Goal: Task Accomplishment & Management: Complete application form

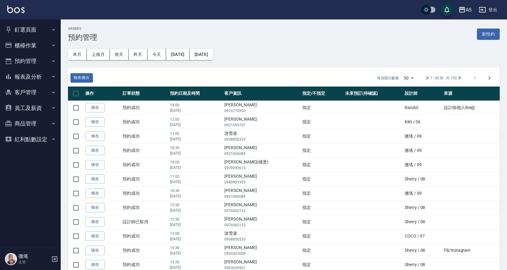
click at [27, 49] on button "櫃檯作業" at bounding box center [30, 46] width 56 height 16
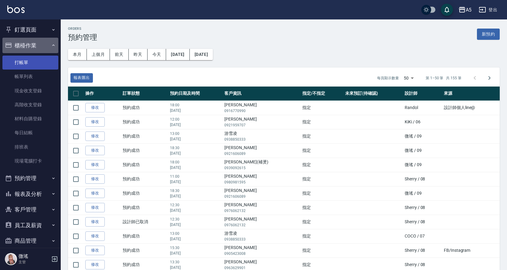
drag, startPoint x: 30, startPoint y: 51, endPoint x: 35, endPoint y: 57, distance: 7.7
click at [30, 50] on button "櫃檯作業" at bounding box center [30, 46] width 56 height 16
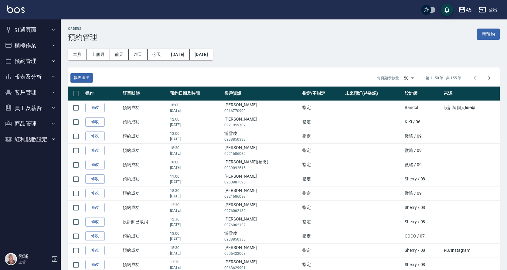
click at [50, 62] on button "預約管理" at bounding box center [30, 61] width 56 height 16
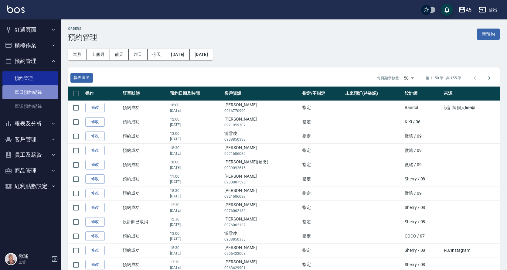
click at [50, 87] on link "單日預約紀錄" at bounding box center [30, 92] width 56 height 14
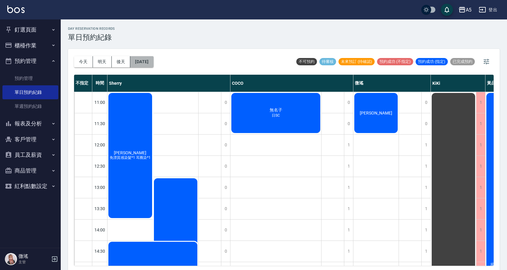
click at [137, 60] on button "[DATE]" at bounding box center [141, 61] width 23 height 11
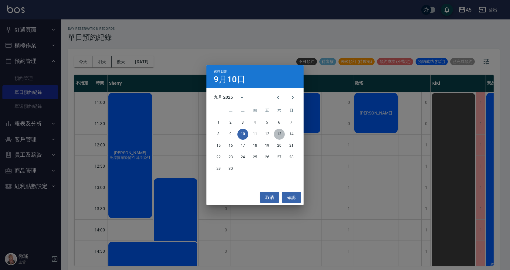
click at [280, 131] on button "13" at bounding box center [279, 134] width 11 height 11
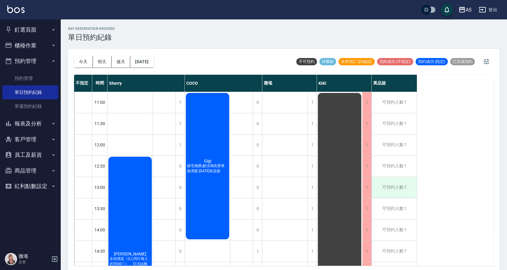
click at [396, 187] on div "可預約人數:1" at bounding box center [394, 187] width 45 height 21
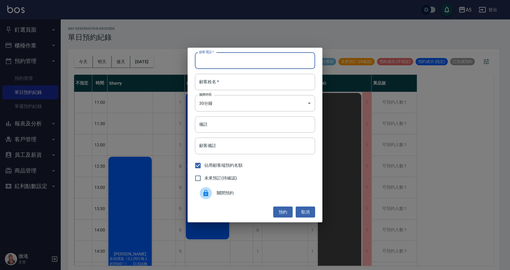
click at [209, 63] on input "顧客電話   *" at bounding box center [255, 61] width 120 height 16
type input "47"
click at [277, 83] on input "顧客姓名   *" at bounding box center [255, 82] width 120 height 16
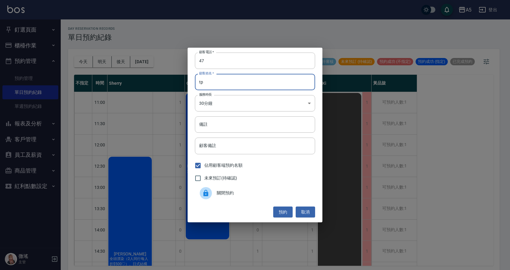
type input "t"
type input "[PERSON_NAME]"
click at [295, 110] on body "A5 登出 釘選頁面 打帳單 店家日報表 設計師日報表 設計師業績月報表 櫃檯作業 打帳單 帳單列表 現金收支登錄 高階收支登錄 材料自購登錄 每日結帳 排班…" at bounding box center [255, 136] width 510 height 272
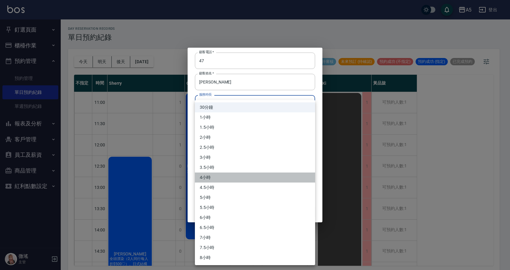
click at [240, 177] on li "4小時" at bounding box center [255, 178] width 120 height 10
type input "8"
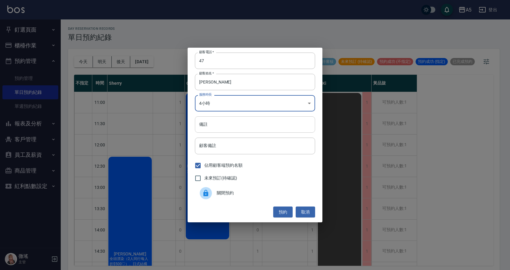
click at [228, 128] on input "備註" at bounding box center [255, 124] width 120 height 16
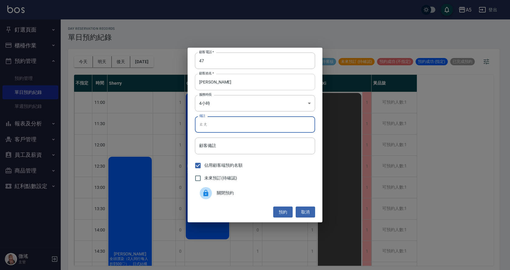
type input "趟"
type input "燙捲/染?"
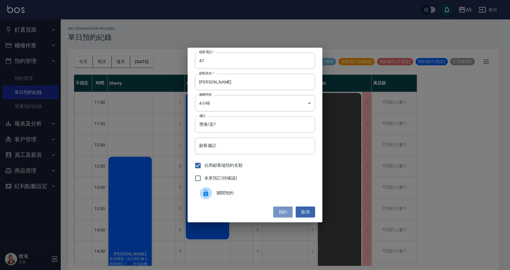
click at [283, 217] on button "預約" at bounding box center [282, 212] width 19 height 11
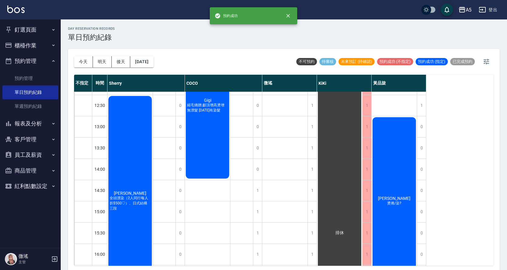
scroll to position [122, 0]
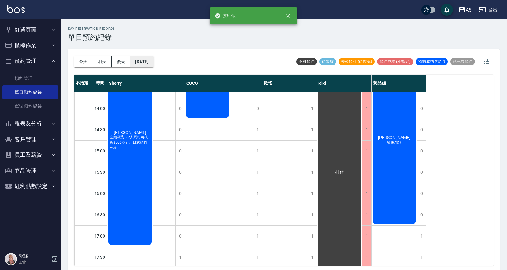
click at [151, 59] on button "[DATE]" at bounding box center [141, 61] width 23 height 11
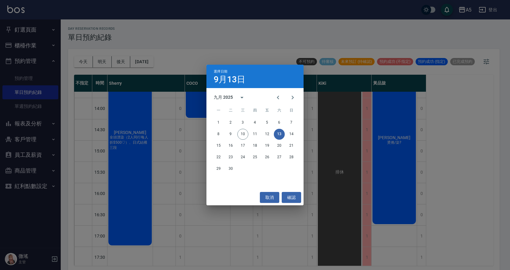
click at [347, 38] on div "選擇日期 9月13日 九月 2025 一 二 三 四 五 六 日 1 2 3 4 5 6 7 8 9 10 11 12 13 14 15 16 17 18 1…" at bounding box center [255, 135] width 510 height 270
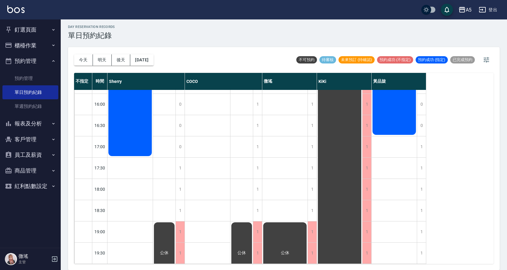
scroll to position [31, 0]
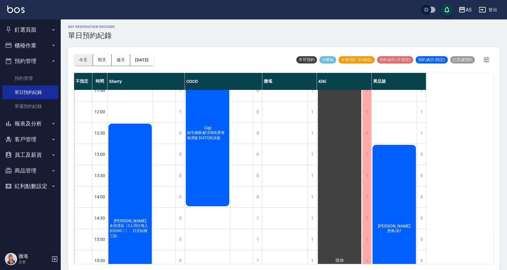
drag, startPoint x: 82, startPoint y: 52, endPoint x: 86, endPoint y: 63, distance: 10.9
click at [83, 57] on div "[DATE] [DATE] [DATE] [DATE]" at bounding box center [114, 60] width 80 height 26
click at [86, 64] on button "今天" at bounding box center [83, 59] width 19 height 11
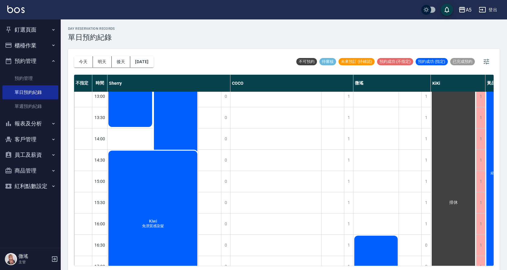
scroll to position [30, 0]
